Goal: Information Seeking & Learning: Learn about a topic

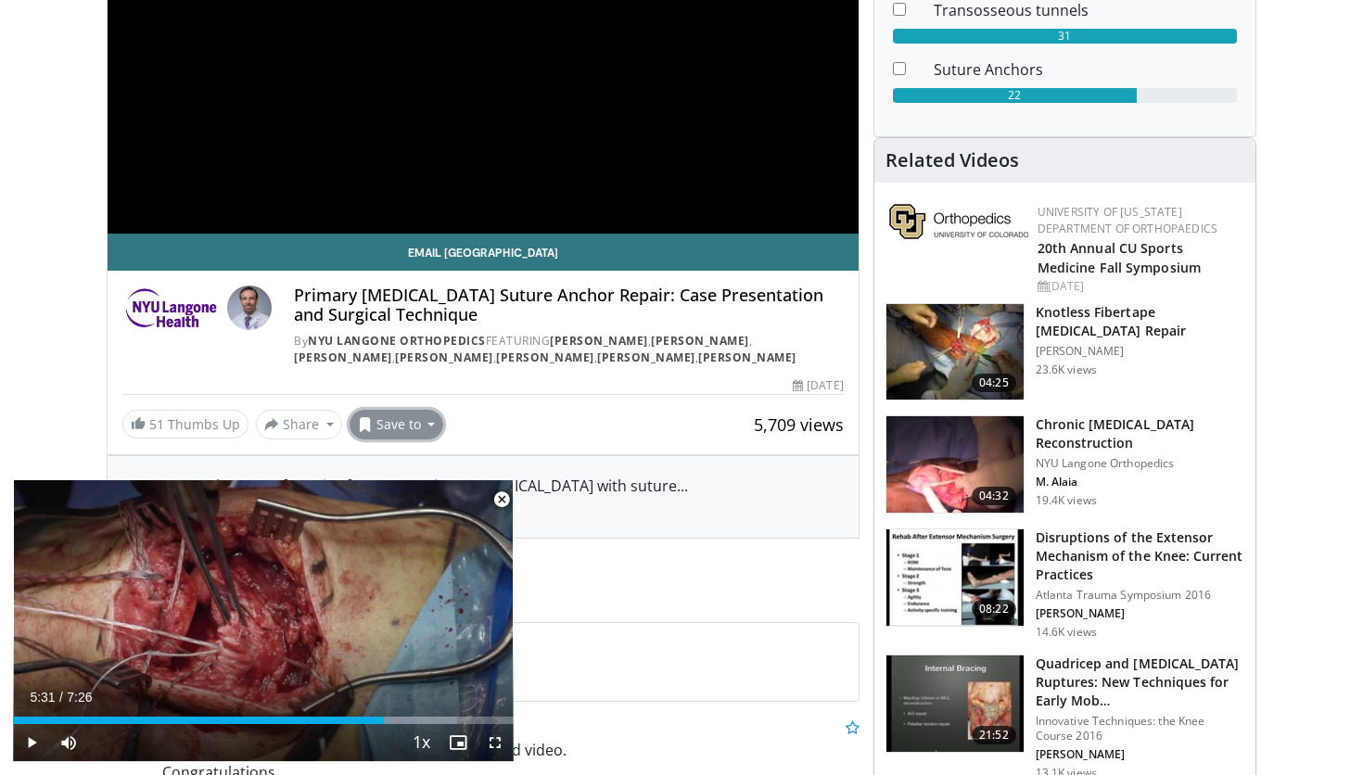
click at [411, 424] on button "Save to" at bounding box center [397, 425] width 95 height 30
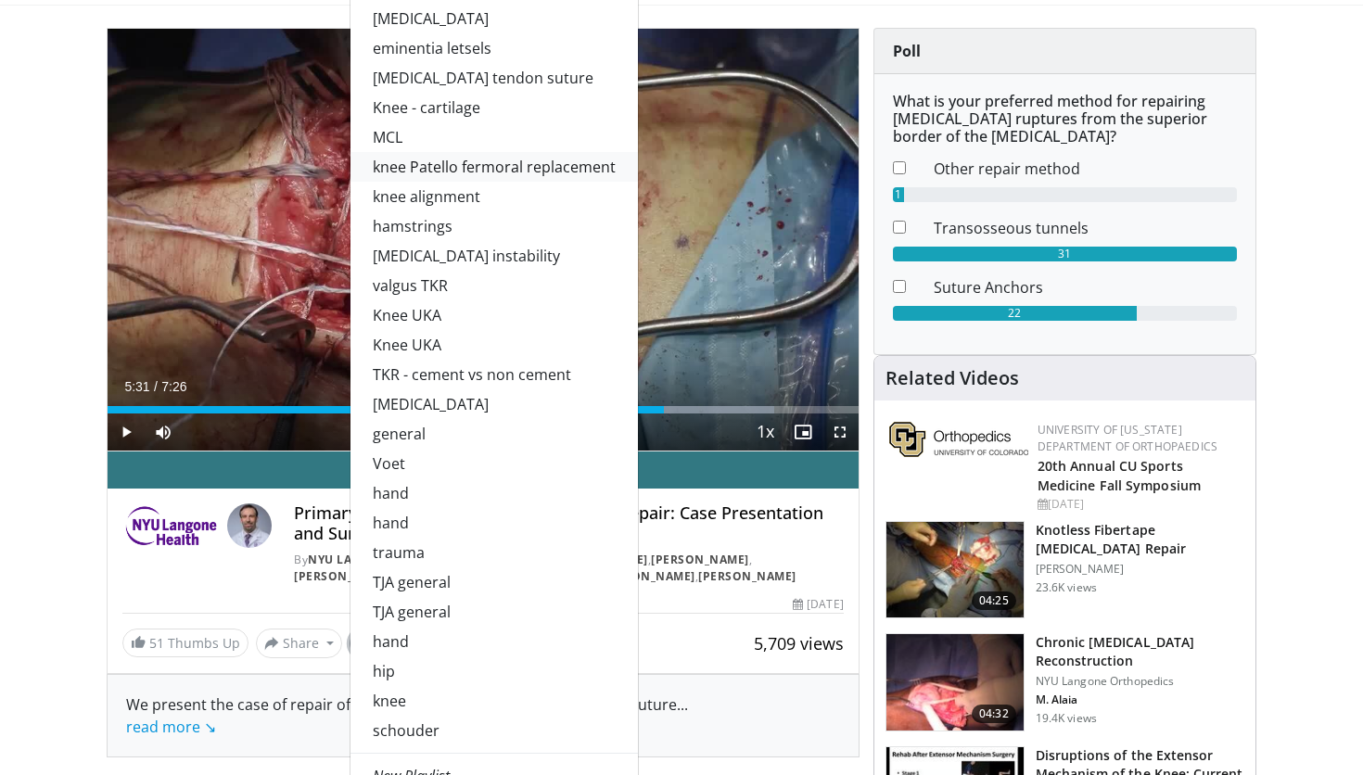
scroll to position [148, 0]
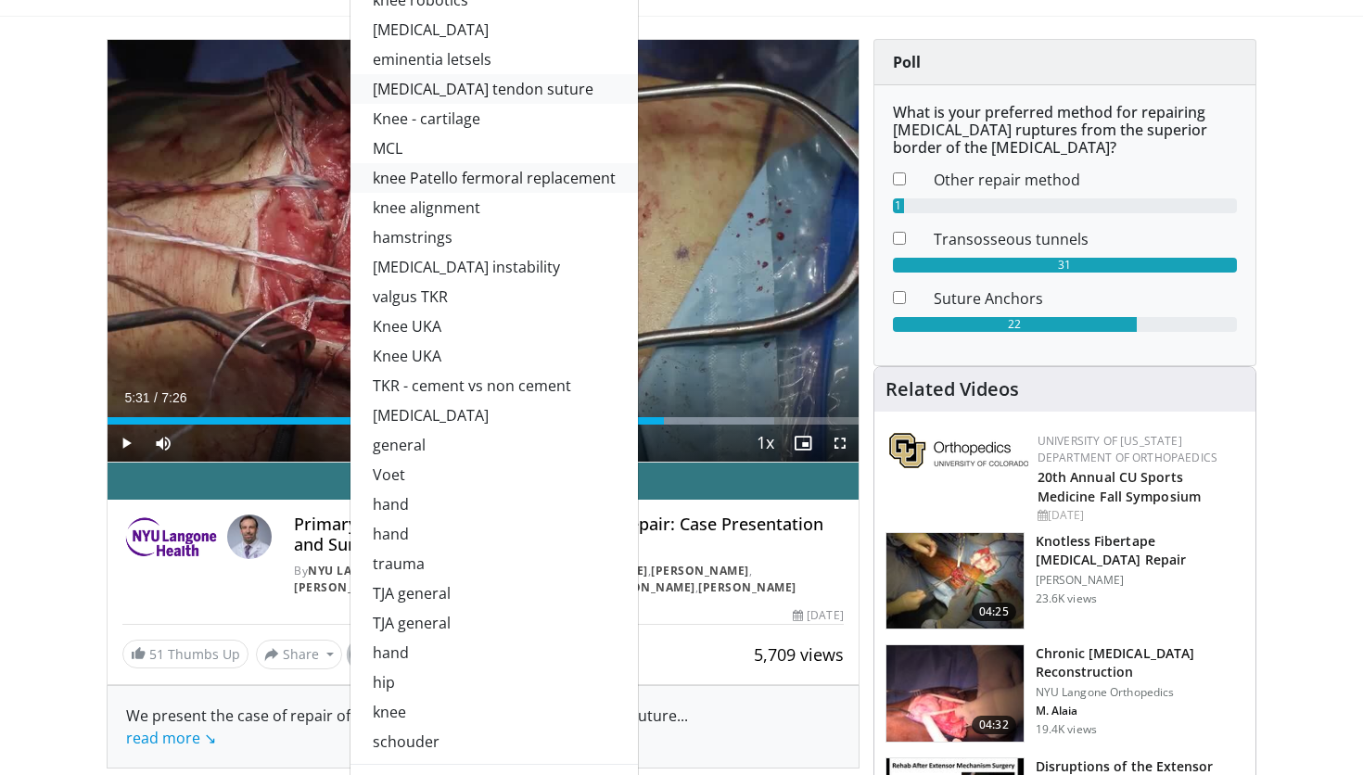
click at [433, 95] on link "[MEDICAL_DATA] tendon suture" at bounding box center [493, 89] width 287 height 30
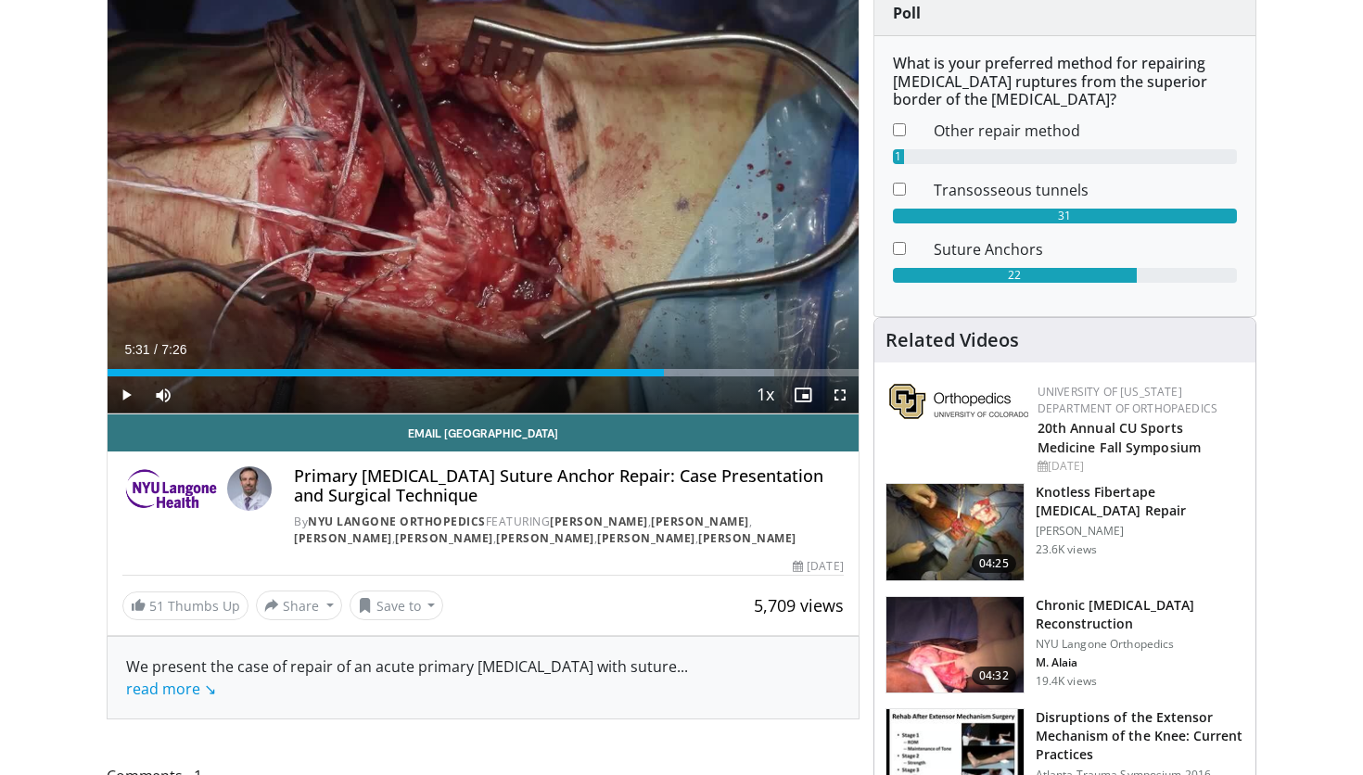
scroll to position [235, 0]
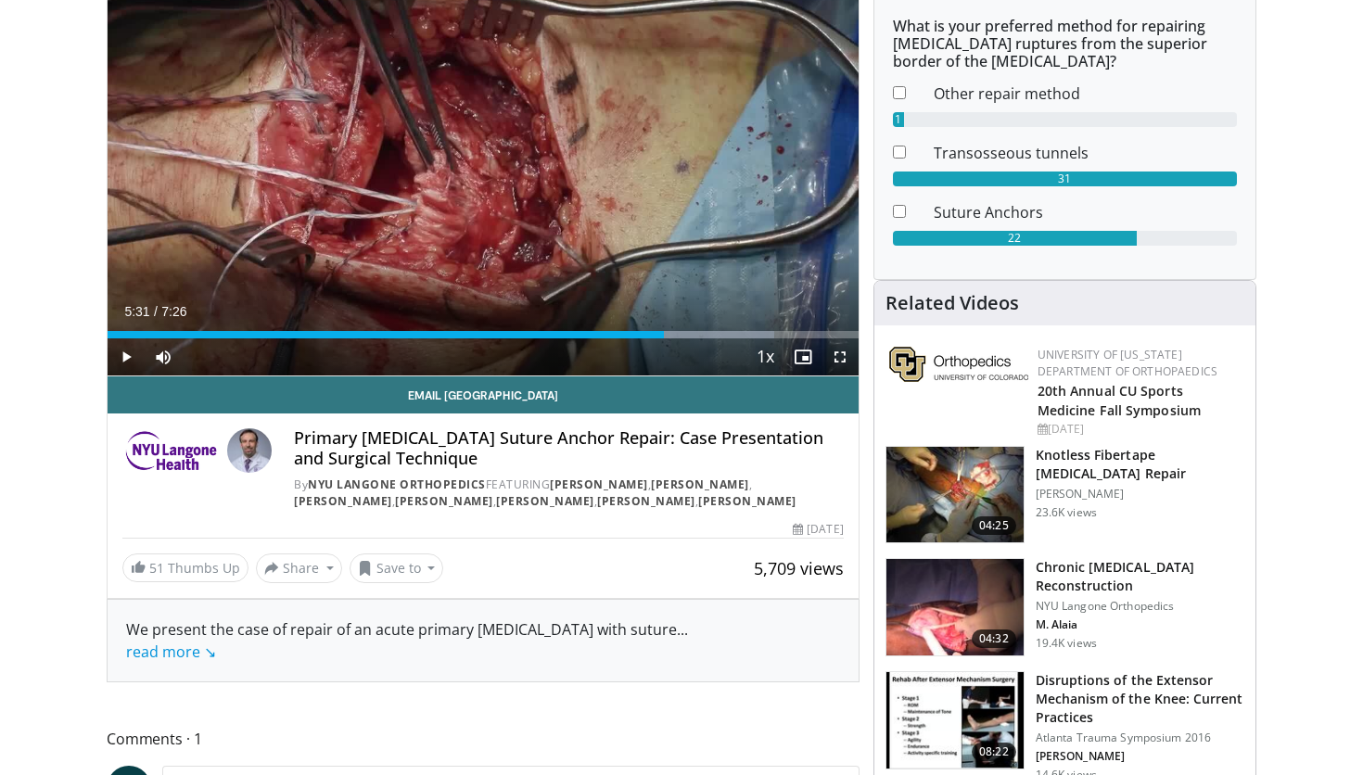
click at [962, 477] on img at bounding box center [954, 495] width 137 height 96
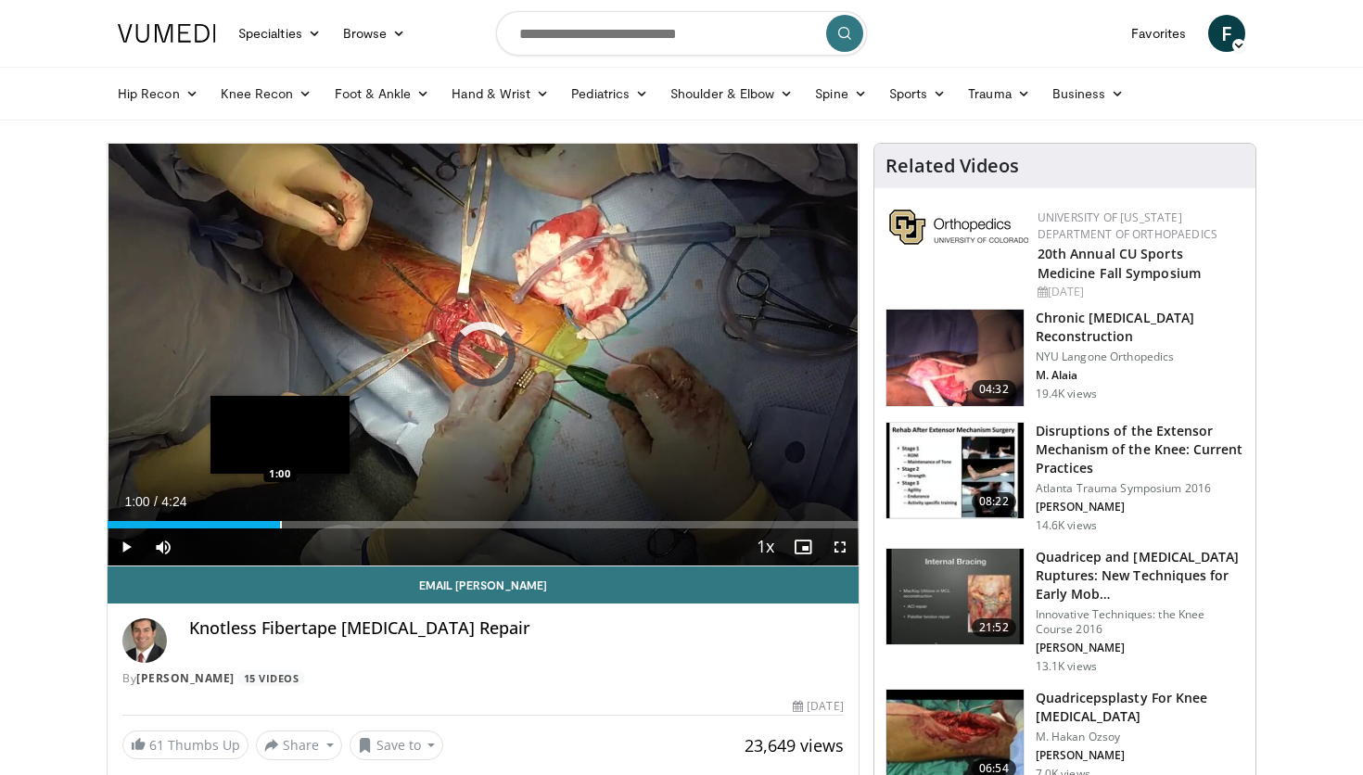
click at [280, 523] on div "Loaded : 0.00% 0:01 1:00" at bounding box center [483, 524] width 751 height 7
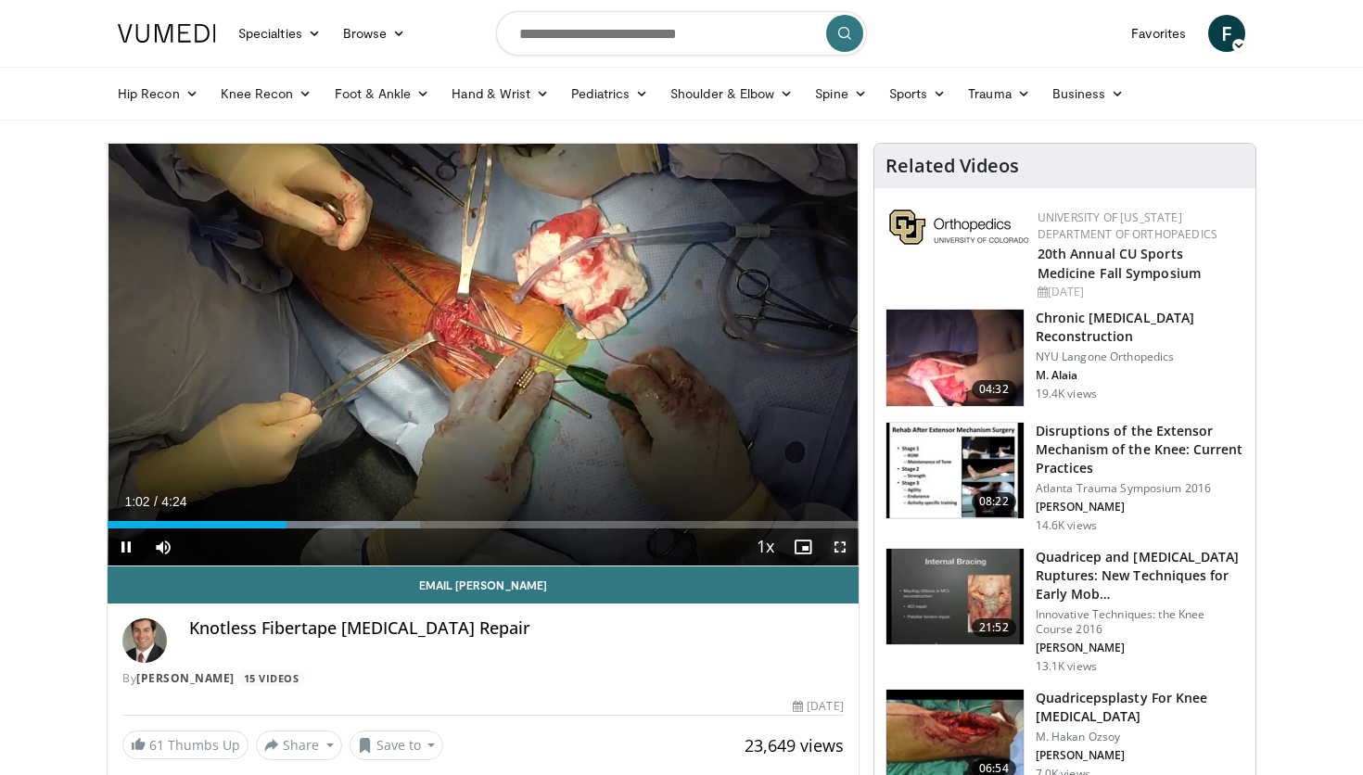
click at [837, 551] on span "Video Player" at bounding box center [839, 546] width 37 height 37
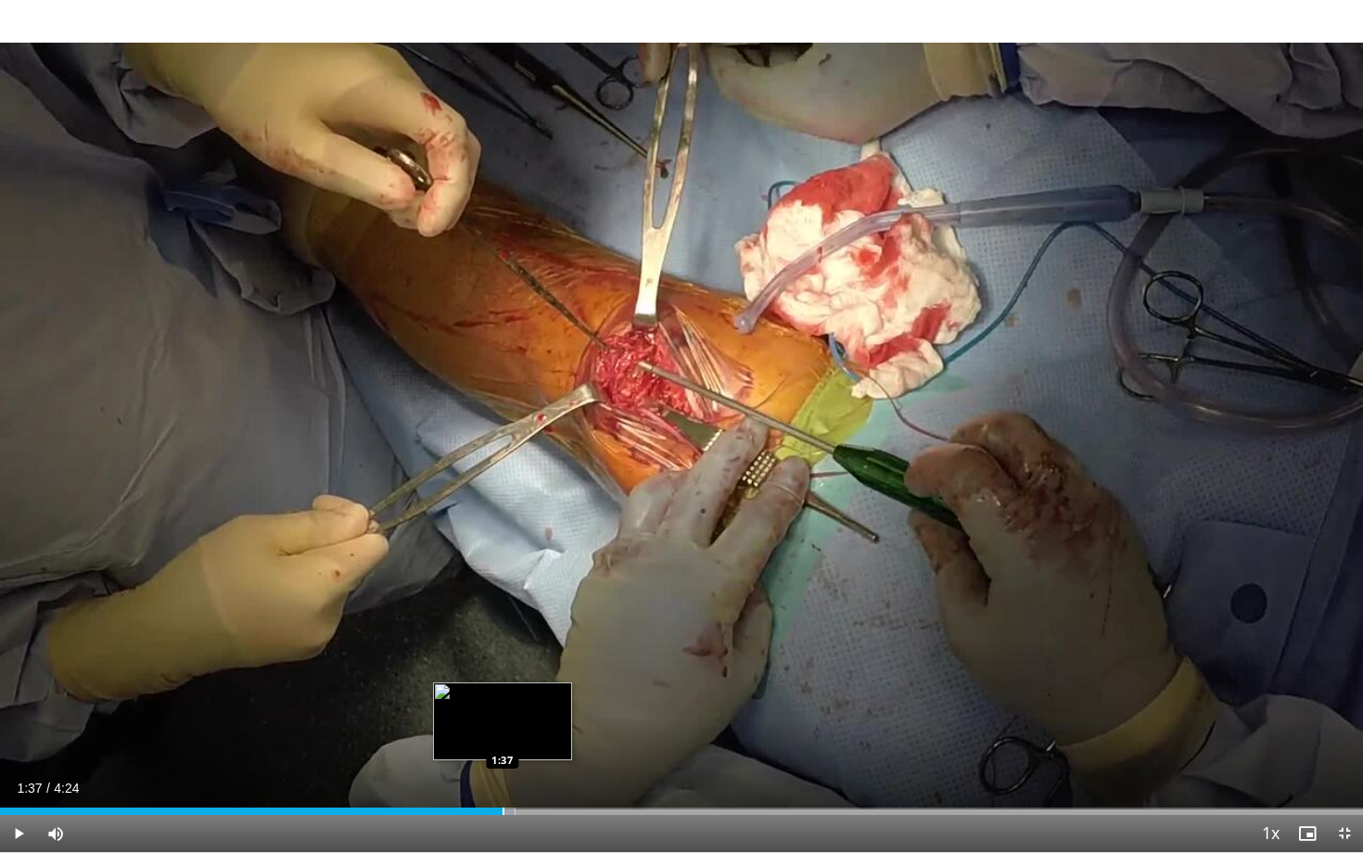
click at [503, 774] on div "Progress Bar" at bounding box center [504, 811] width 2 height 7
